Goal: Transaction & Acquisition: Purchase product/service

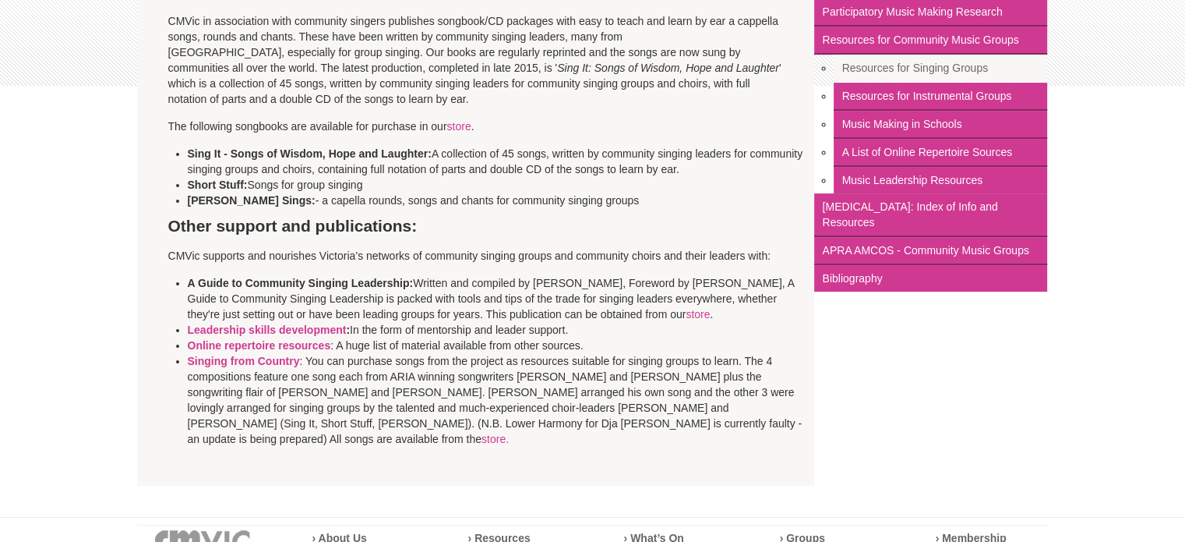
scroll to position [295, 0]
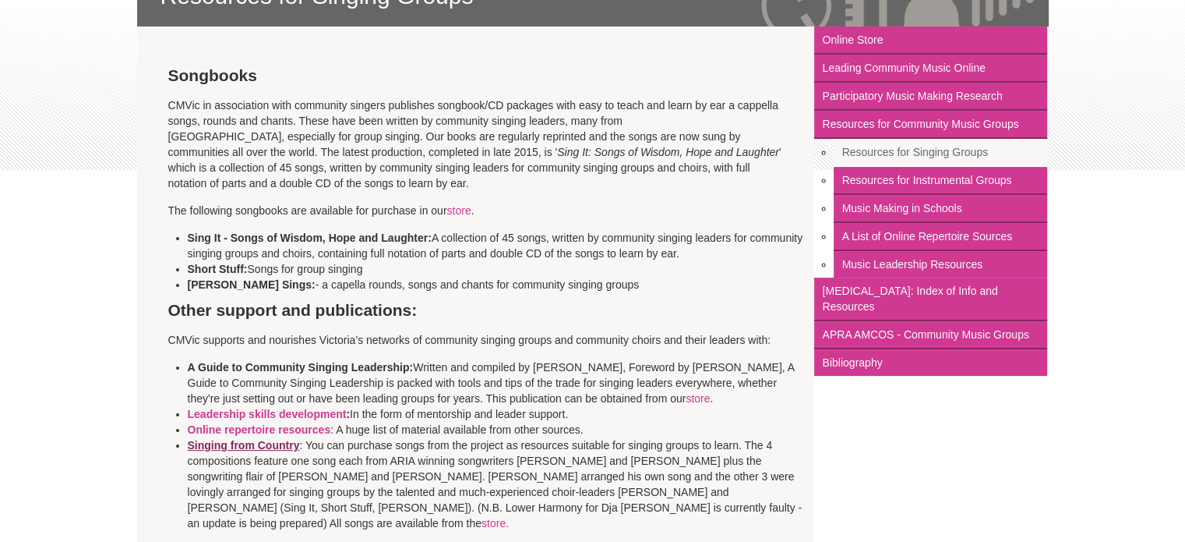
click at [266, 448] on strong "Singing from Country" at bounding box center [244, 445] width 112 height 12
click at [458, 210] on link "store" at bounding box center [459, 210] width 24 height 12
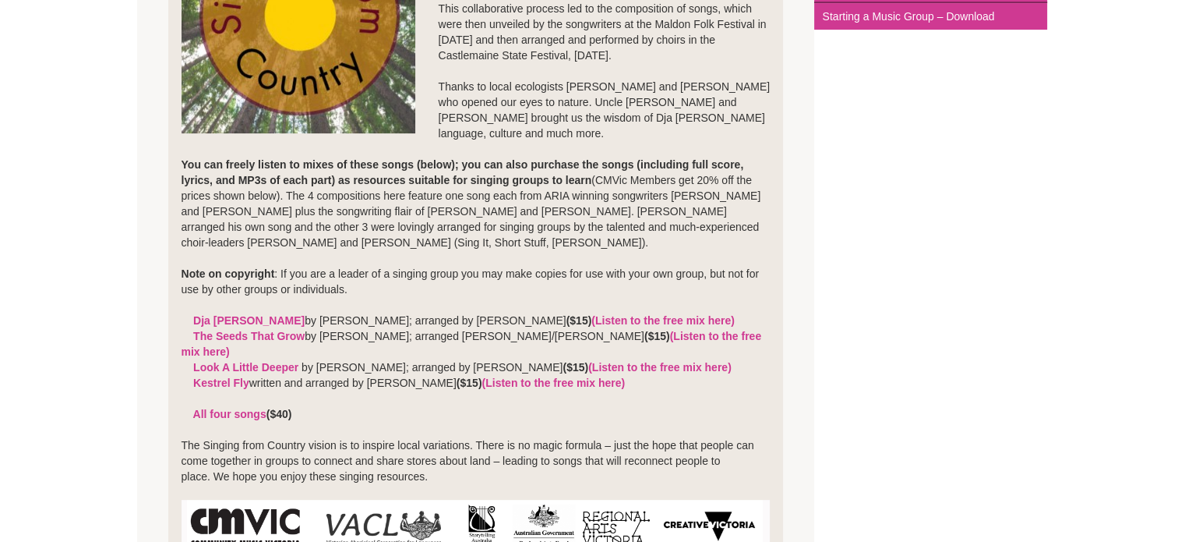
scroll to position [468, 0]
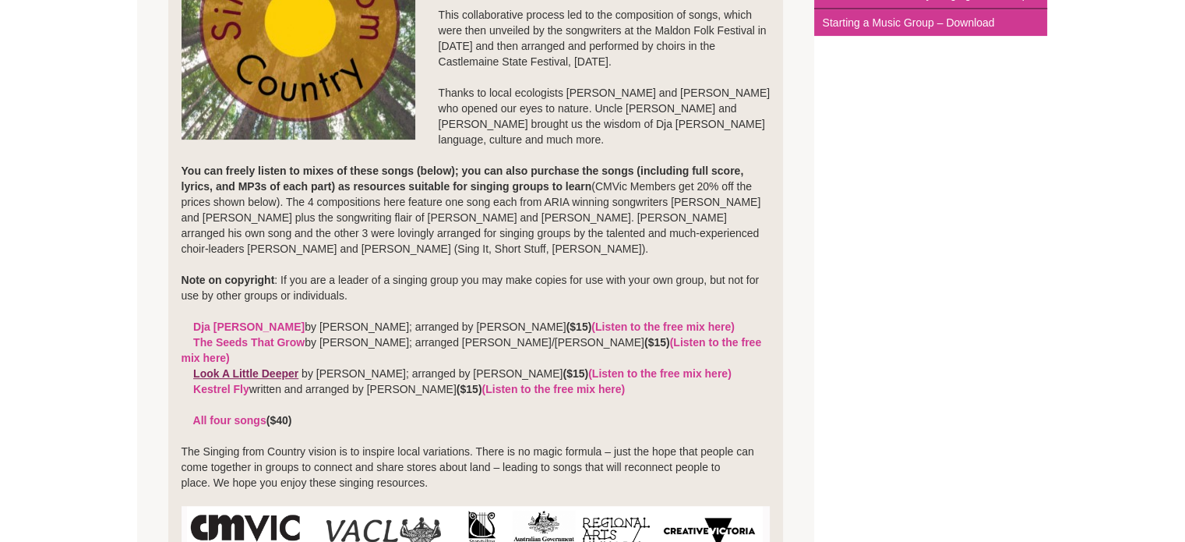
click at [245, 367] on link "Look A Little Deeper" at bounding box center [245, 373] width 105 height 12
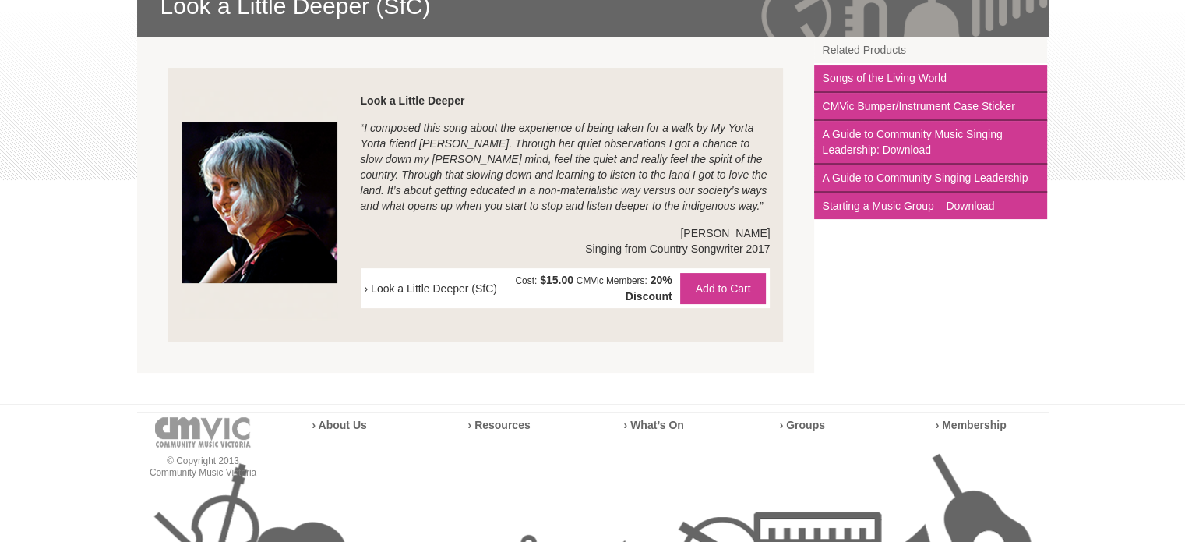
scroll to position [312, 0]
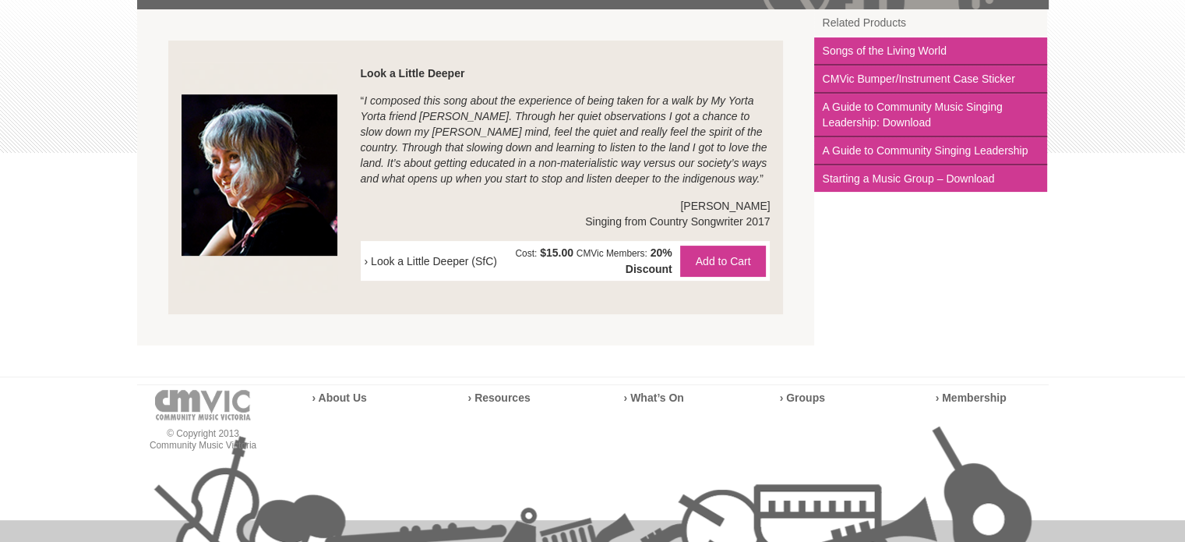
click at [281, 185] on img at bounding box center [260, 177] width 156 height 231
click at [362, 264] on div "› Look a Little Deeper (SfC) Cost: $15.00 CMVic Members: 20% Discount" at bounding box center [566, 261] width 410 height 40
click at [362, 260] on div "› Look a Little Deeper (SfC) Cost: $15.00 CMVic Members: 20% Discount" at bounding box center [566, 261] width 410 height 40
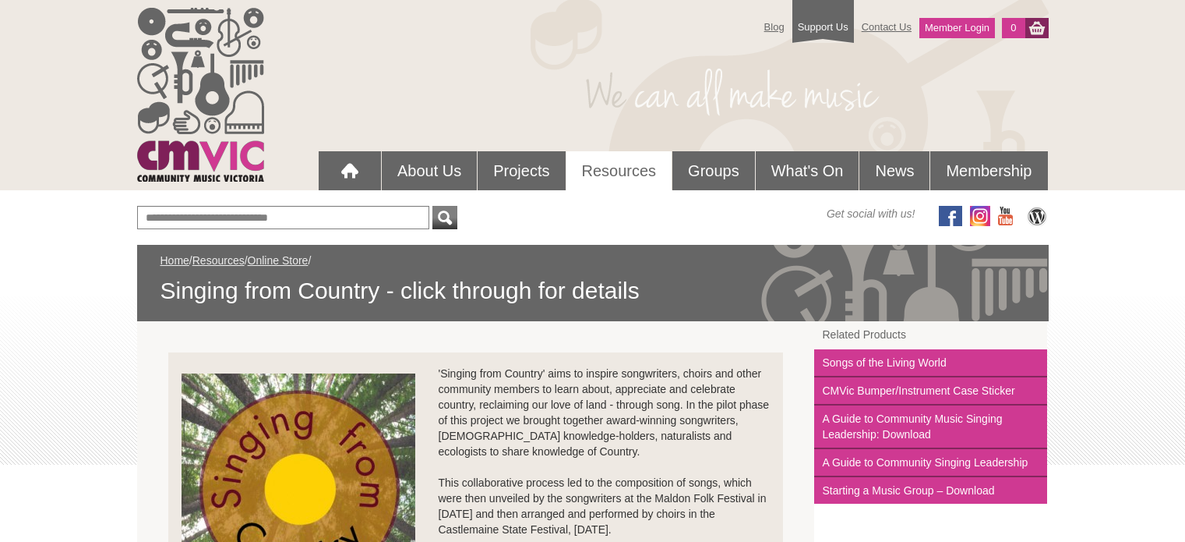
scroll to position [468, 0]
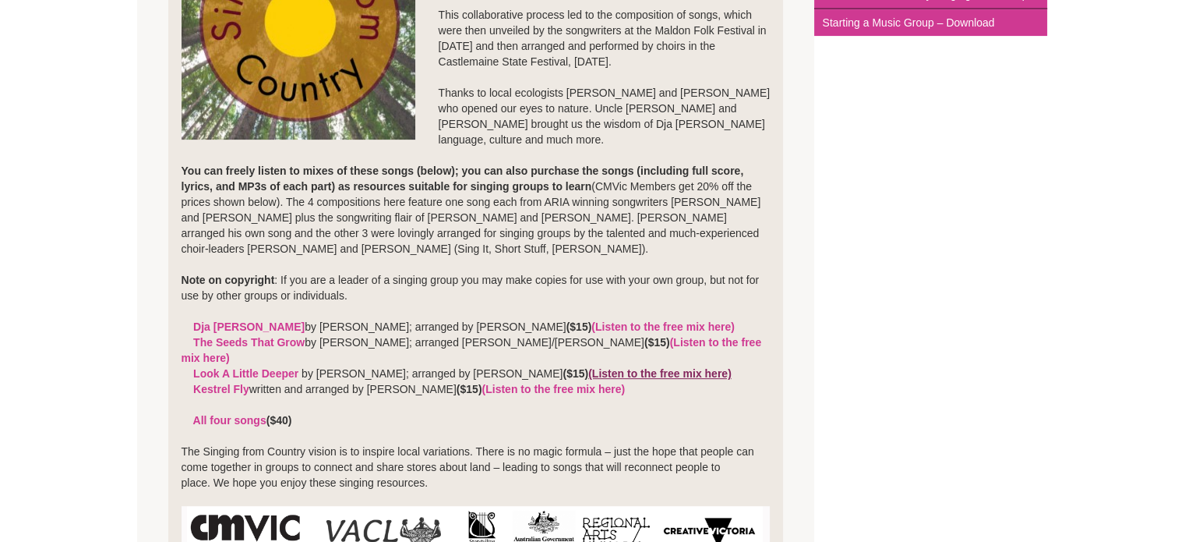
click at [686, 367] on link "(Listen to the free mix here)" at bounding box center [659, 373] width 143 height 12
click at [655, 339] on link "(Listen to the free mix here)" at bounding box center [472, 350] width 581 height 28
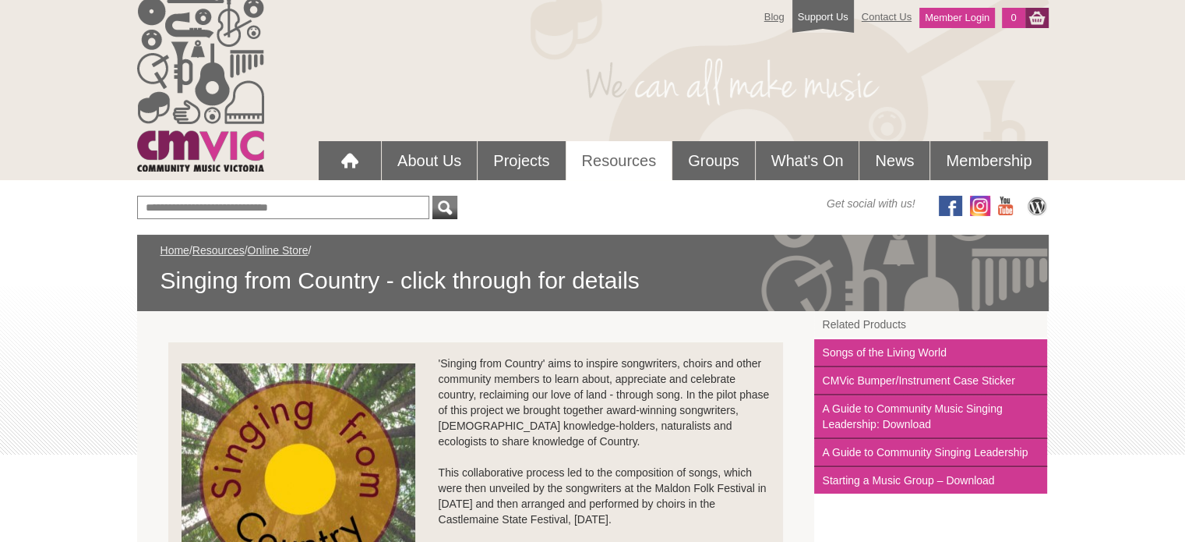
scroll to position [0, 0]
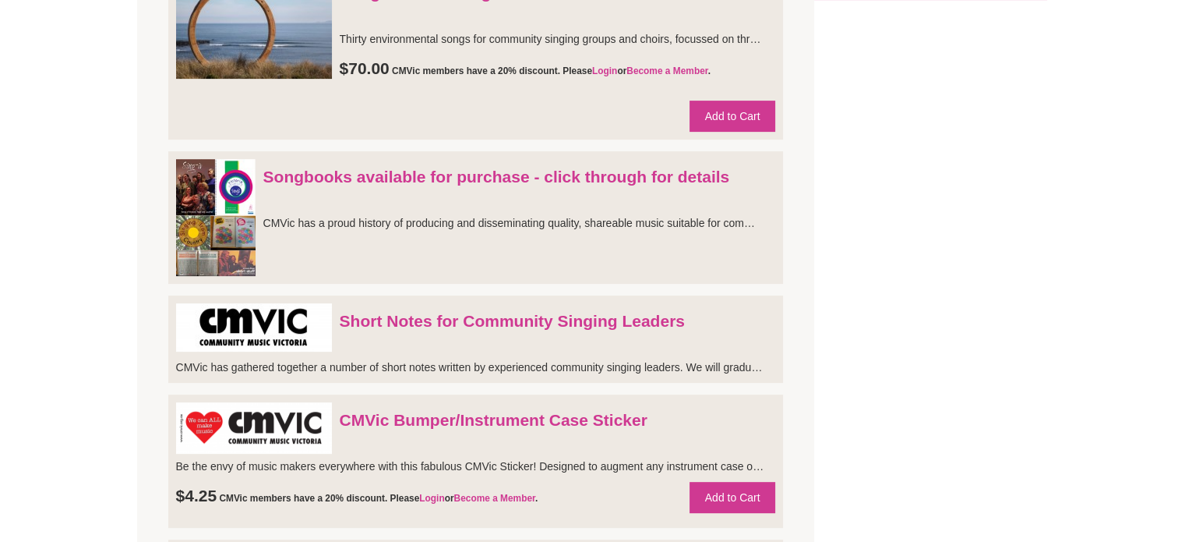
scroll to position [546, 0]
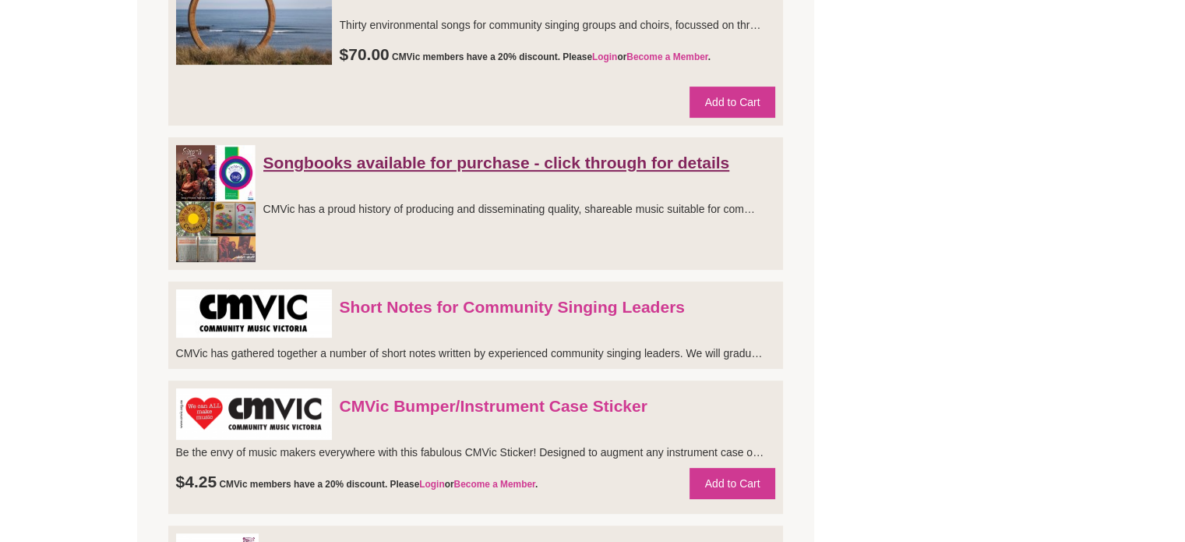
click at [488, 166] on link "Songbooks available for purchase - click through for details" at bounding box center [496, 163] width 467 height 18
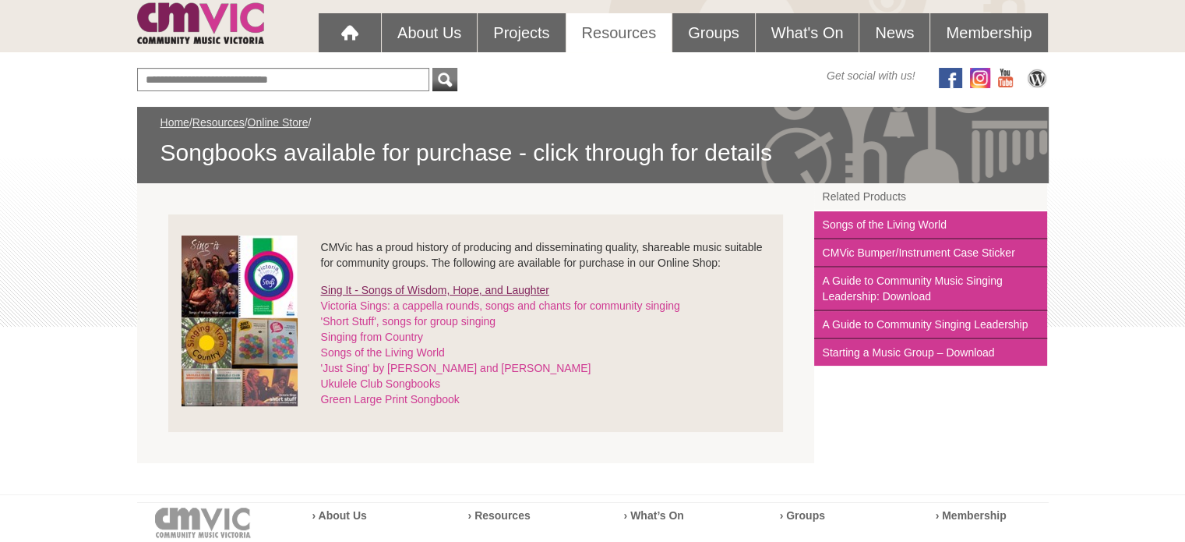
scroll to position [156, 0]
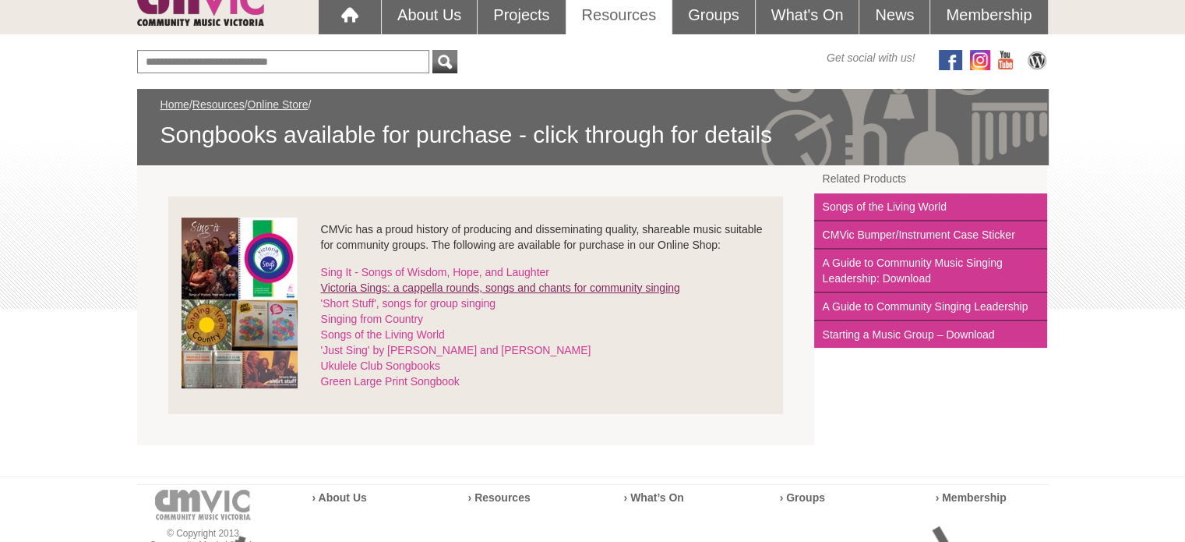
click at [449, 291] on link "Victoria Sings: a cappella rounds, songs and chants for community singing" at bounding box center [500, 287] width 359 height 12
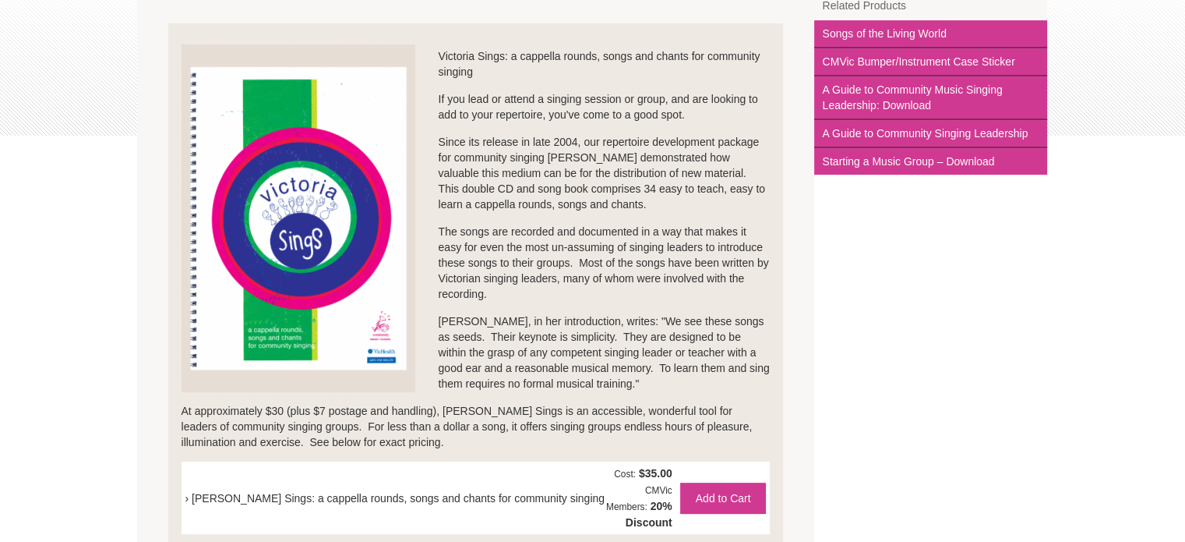
scroll to position [312, 0]
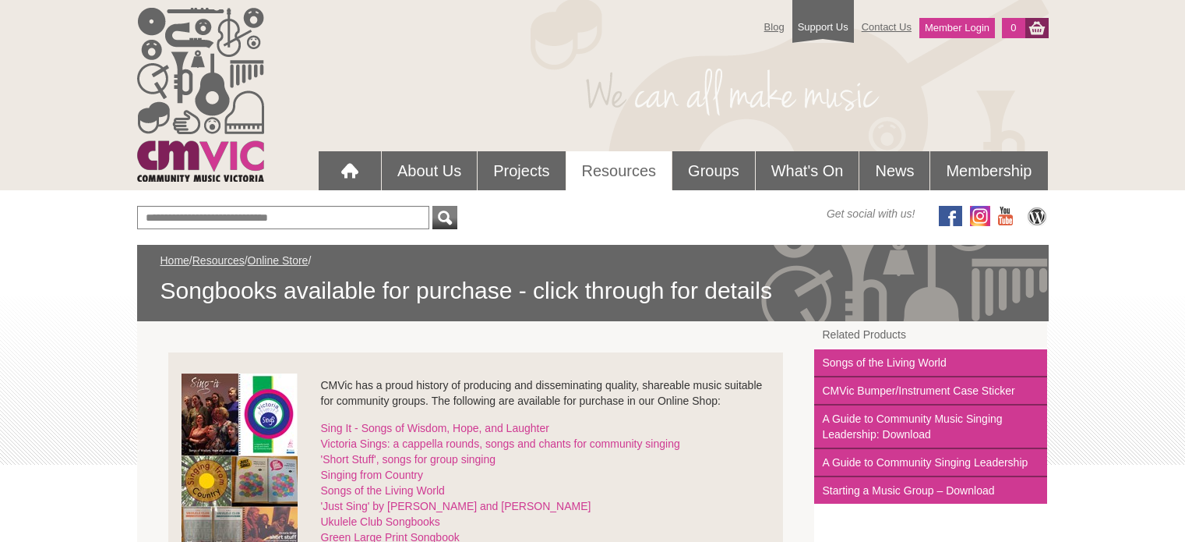
scroll to position [156, 0]
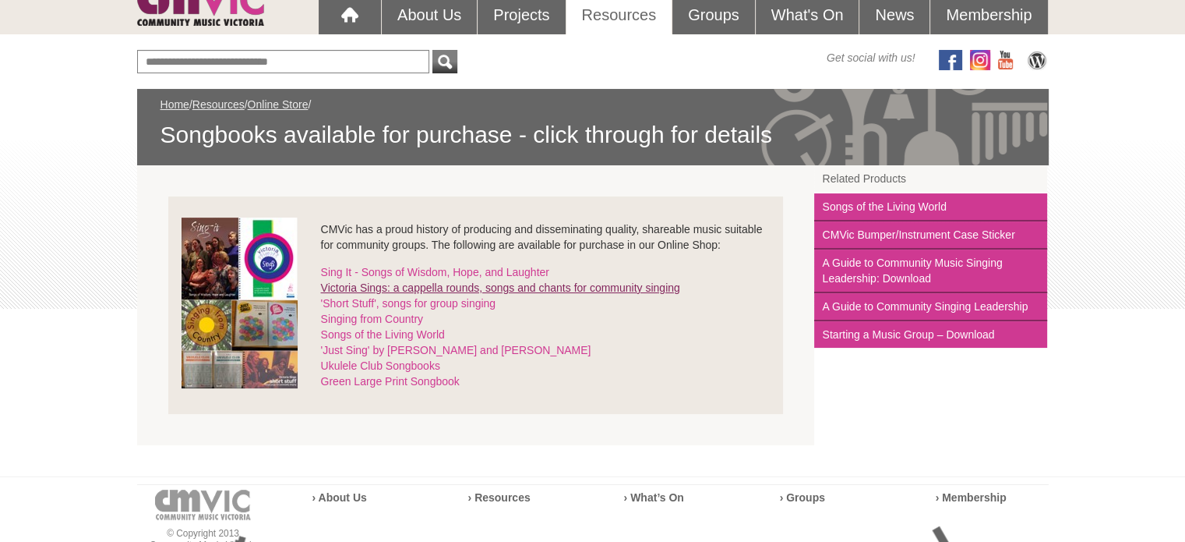
click at [396, 284] on link "Victoria Sings: a cappella rounds, songs and chants for community singing" at bounding box center [500, 287] width 359 height 12
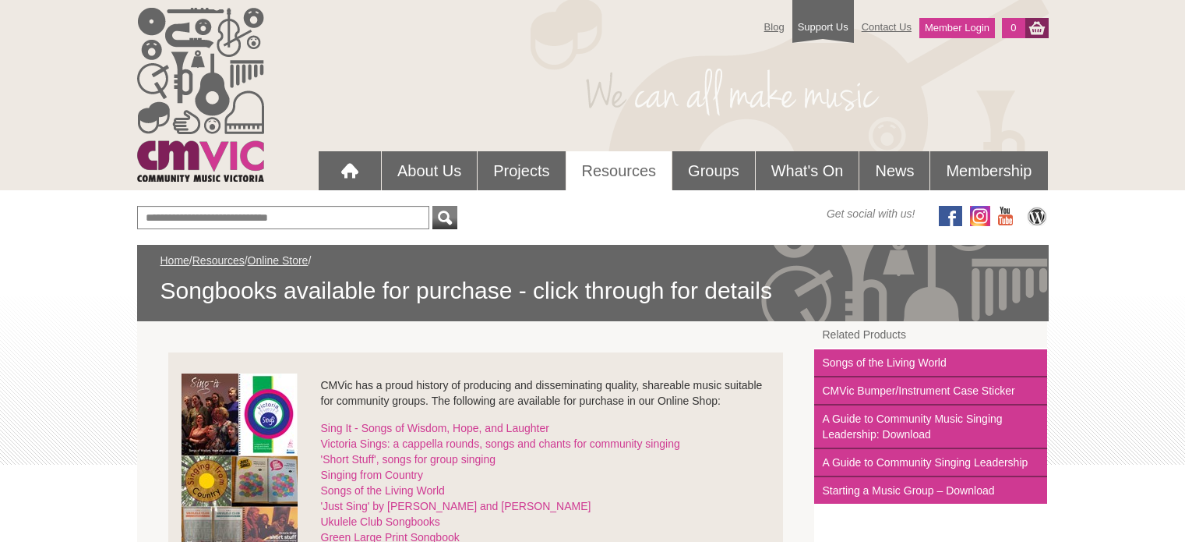
scroll to position [156, 0]
